Goal: Task Accomplishment & Management: Manage account settings

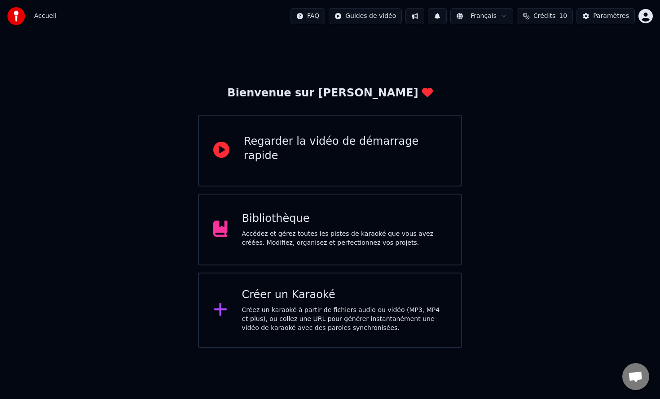
click at [337, 236] on div "Accédez et gérez toutes les pistes de karaoké que vous avez créées. Modifiez, o…" at bounding box center [344, 239] width 205 height 18
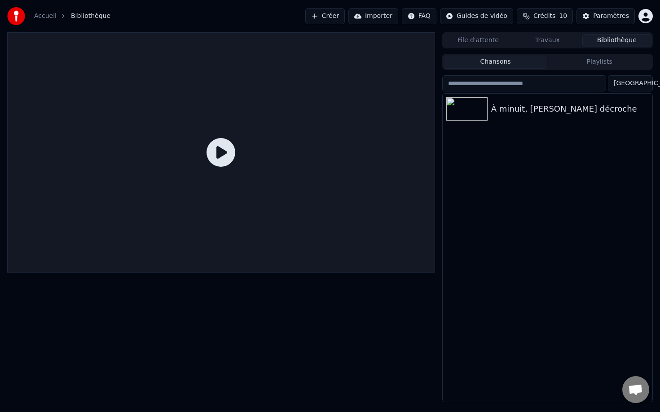
click at [173, 172] on div at bounding box center [221, 152] width 428 height 241
click at [235, 167] on icon at bounding box center [220, 152] width 29 height 29
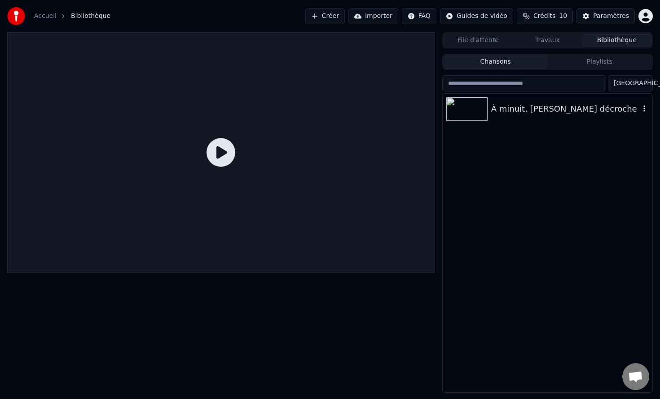
click at [645, 109] on icon "button" at bounding box center [643, 108] width 9 height 7
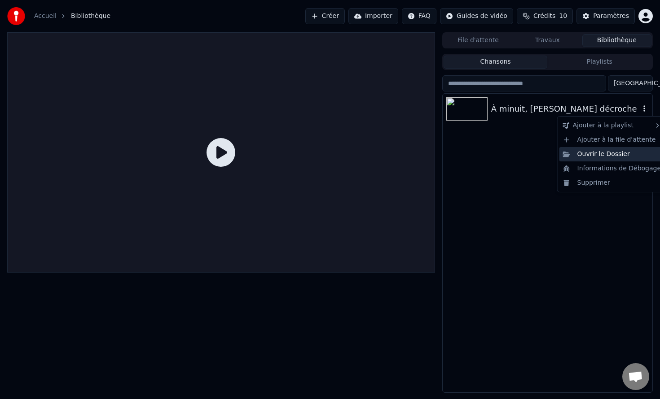
click at [602, 155] on div "Ouvrir le Dossier" at bounding box center [611, 154] width 105 height 14
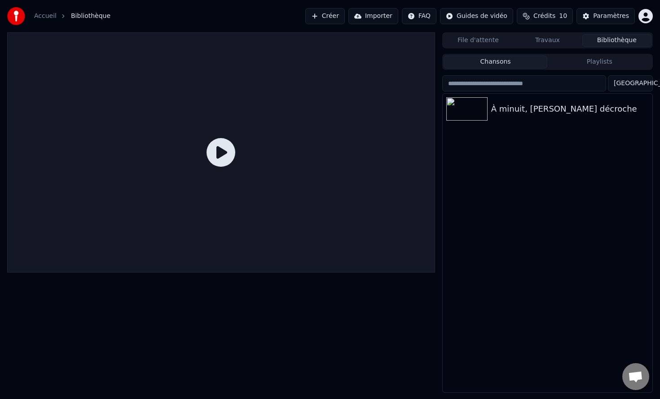
click at [40, 15] on link "Accueil" at bounding box center [45, 16] width 22 height 9
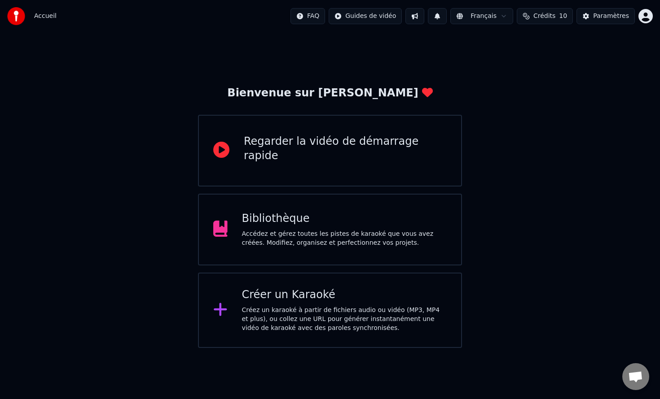
click at [248, 212] on div "Bibliothèque" at bounding box center [344, 219] width 205 height 14
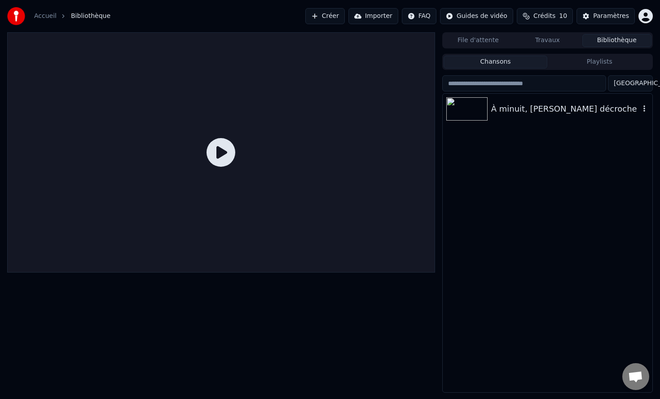
click at [466, 113] on img at bounding box center [466, 108] width 41 height 23
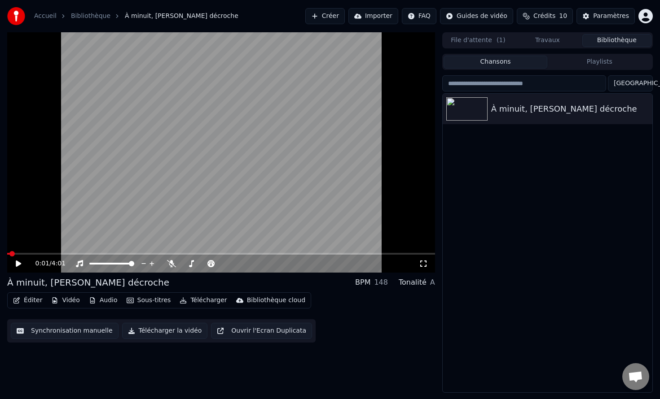
click at [32, 301] on button "Éditer" at bounding box center [27, 300] width 36 height 13
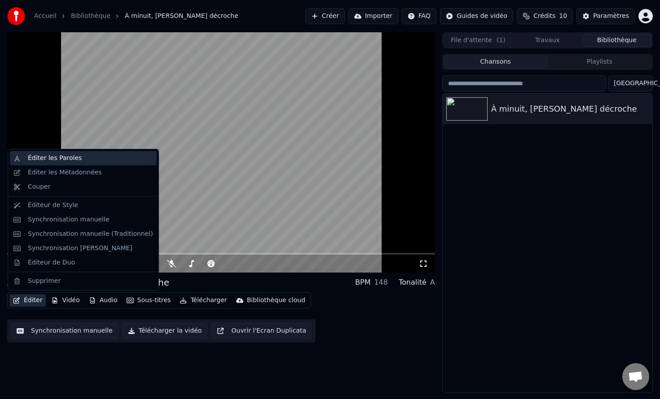
click at [74, 158] on div "Éditer les Paroles" at bounding box center [55, 158] width 54 height 9
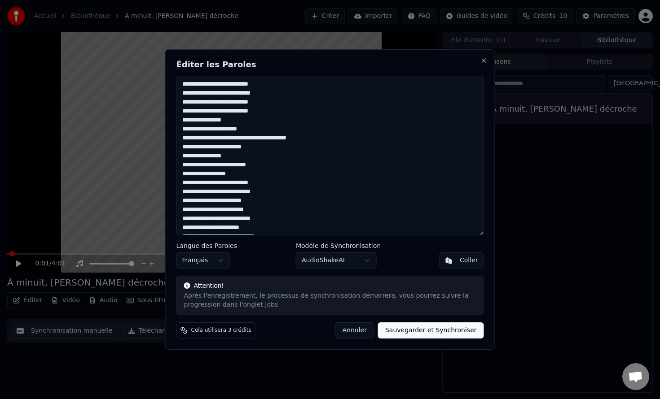
click at [353, 329] on button "Annuler" at bounding box center [354, 331] width 39 height 16
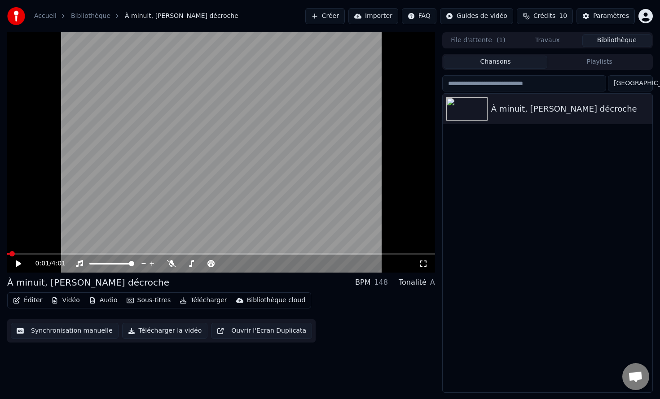
click at [28, 302] on button "Éditer" at bounding box center [27, 300] width 36 height 13
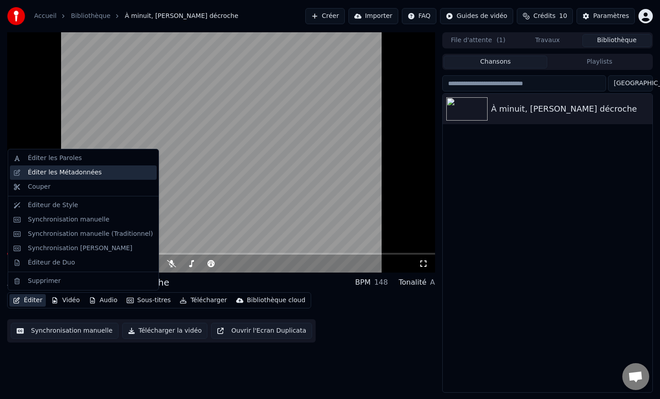
click at [60, 176] on div "Éditer les Métadonnées" at bounding box center [65, 172] width 74 height 9
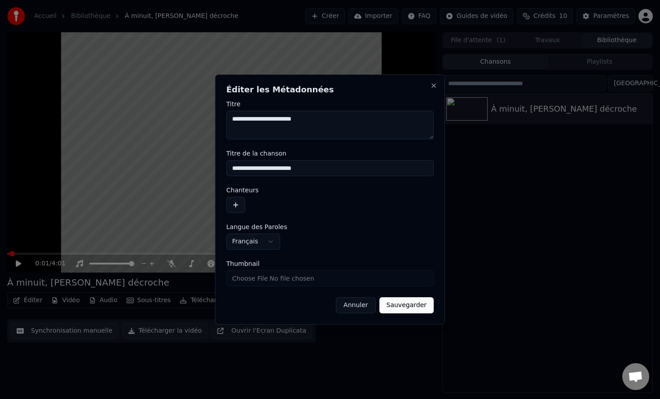
drag, startPoint x: 325, startPoint y: 122, endPoint x: 225, endPoint y: 126, distance: 100.6
click at [225, 126] on div "**********" at bounding box center [330, 199] width 230 height 250
type textarea "*"
drag, startPoint x: 346, startPoint y: 121, endPoint x: 231, endPoint y: 119, distance: 114.5
click at [231, 119] on textarea "**********" at bounding box center [329, 125] width 207 height 29
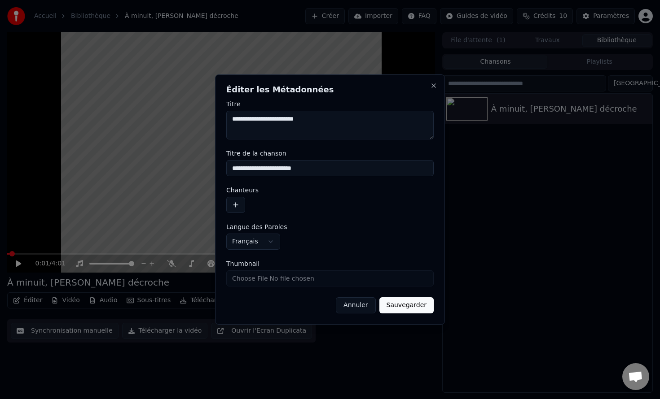
type textarea "**********"
drag, startPoint x: 319, startPoint y: 168, endPoint x: 231, endPoint y: 170, distance: 87.5
click at [231, 170] on input "**********" at bounding box center [329, 168] width 207 height 16
paste input "*"
type input "**********"
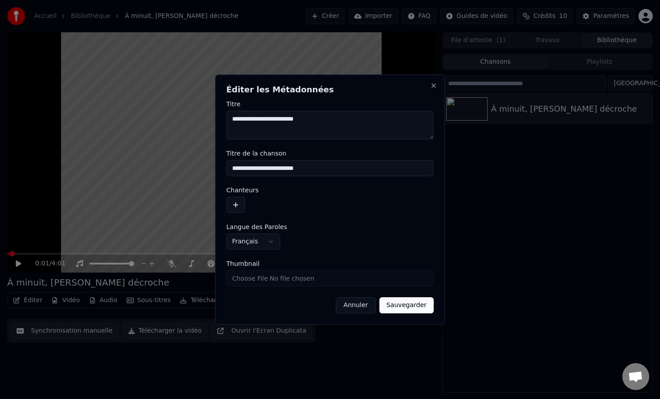
click at [232, 205] on button "button" at bounding box center [235, 205] width 19 height 16
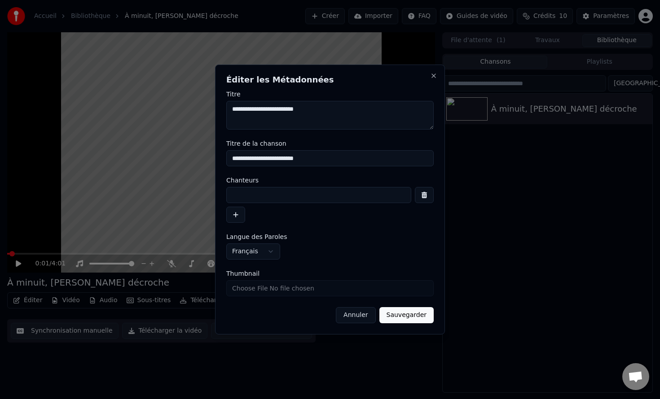
click at [267, 202] on input at bounding box center [318, 195] width 185 height 16
type input "*"
click at [428, 195] on button "button" at bounding box center [424, 195] width 19 height 16
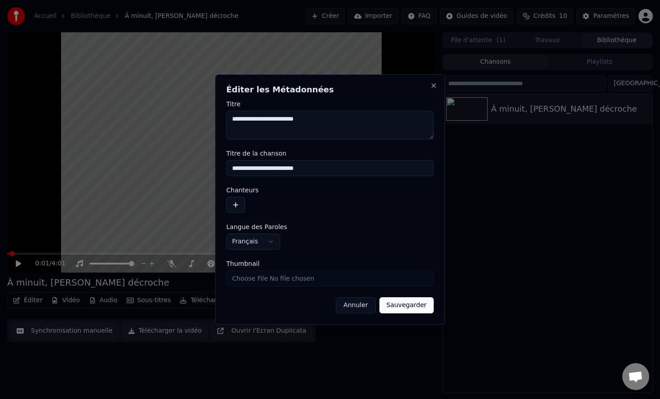
click at [394, 303] on button "Sauvegarder" at bounding box center [406, 306] width 54 height 16
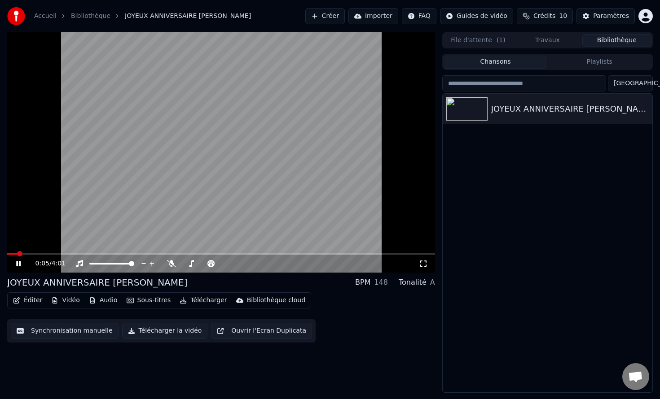
click at [204, 299] on button "Télécharger" at bounding box center [203, 300] width 54 height 13
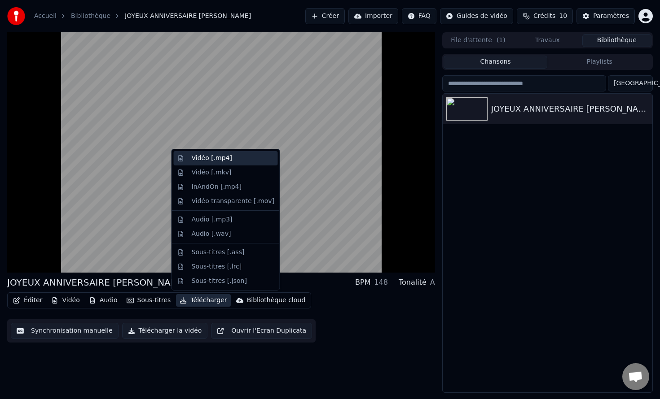
click at [232, 158] on div "Vidéo [.mp4]" at bounding box center [233, 158] width 83 height 9
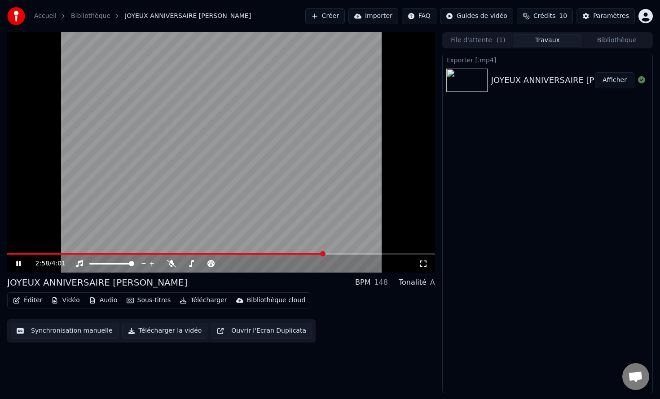
click at [606, 84] on button "Afficher" at bounding box center [614, 80] width 39 height 16
click at [322, 353] on div "4:01 / 4:01 JOYEUX ANNIVERSAIRE [PERSON_NAME] BPM 148 Tonalité A Éditer Vidéo A…" at bounding box center [221, 212] width 428 height 361
